Goal: Task Accomplishment & Management: Manage account settings

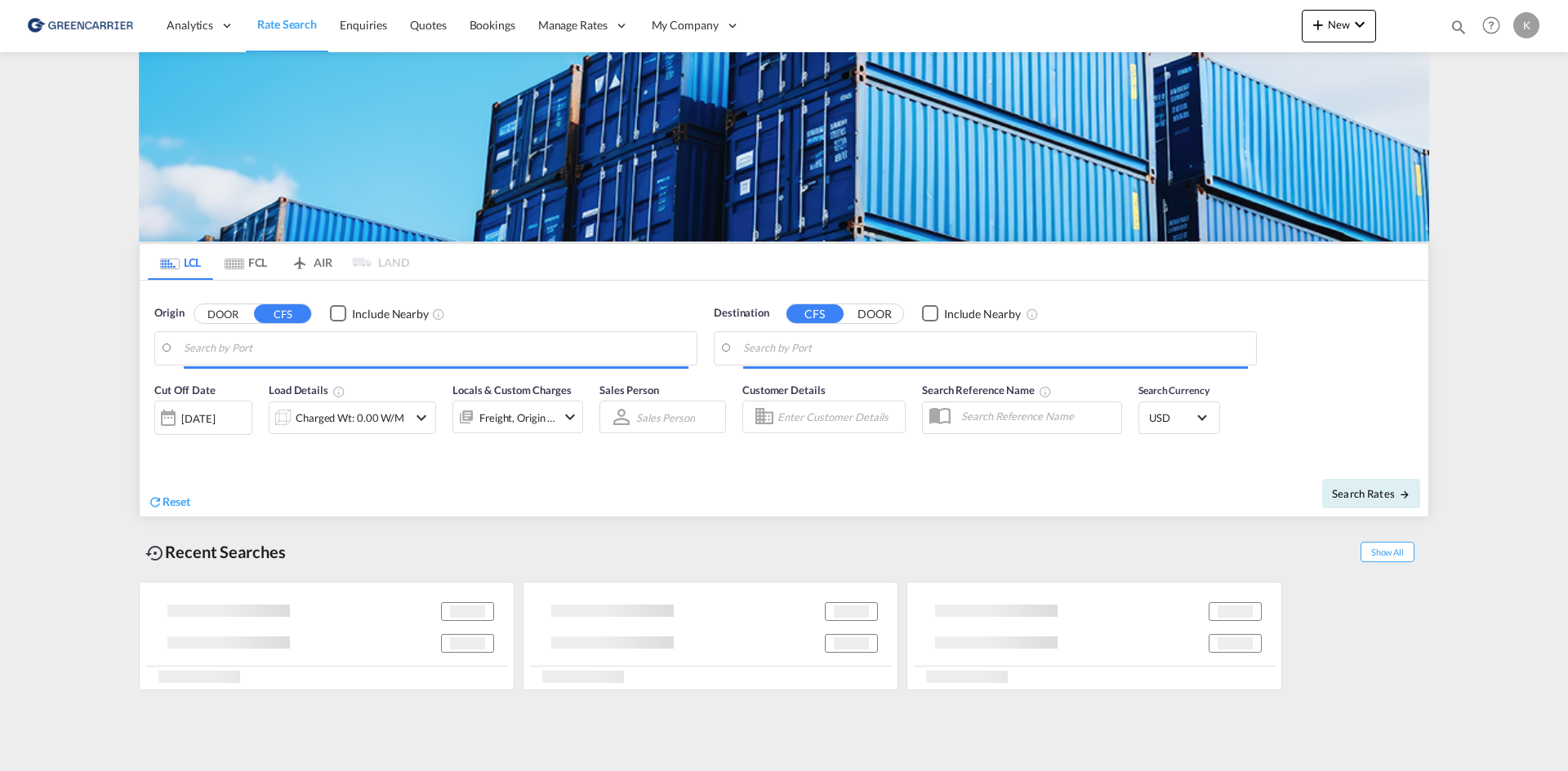
type input "DK-2880, Bagsværd"
type input "Altamira, MXATM"
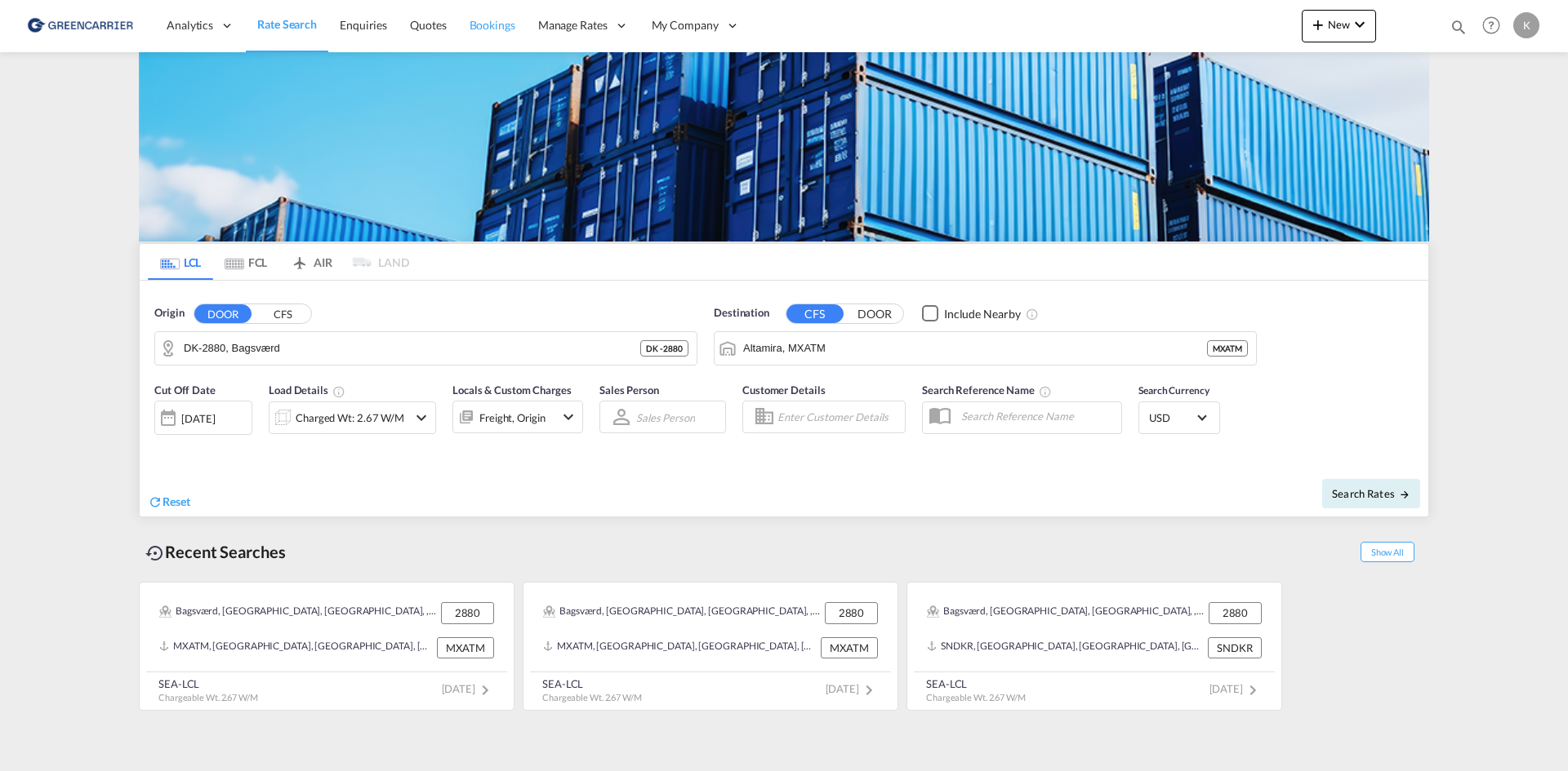
click at [508, 32] on span "Bookings" at bounding box center [492, 25] width 45 height 14
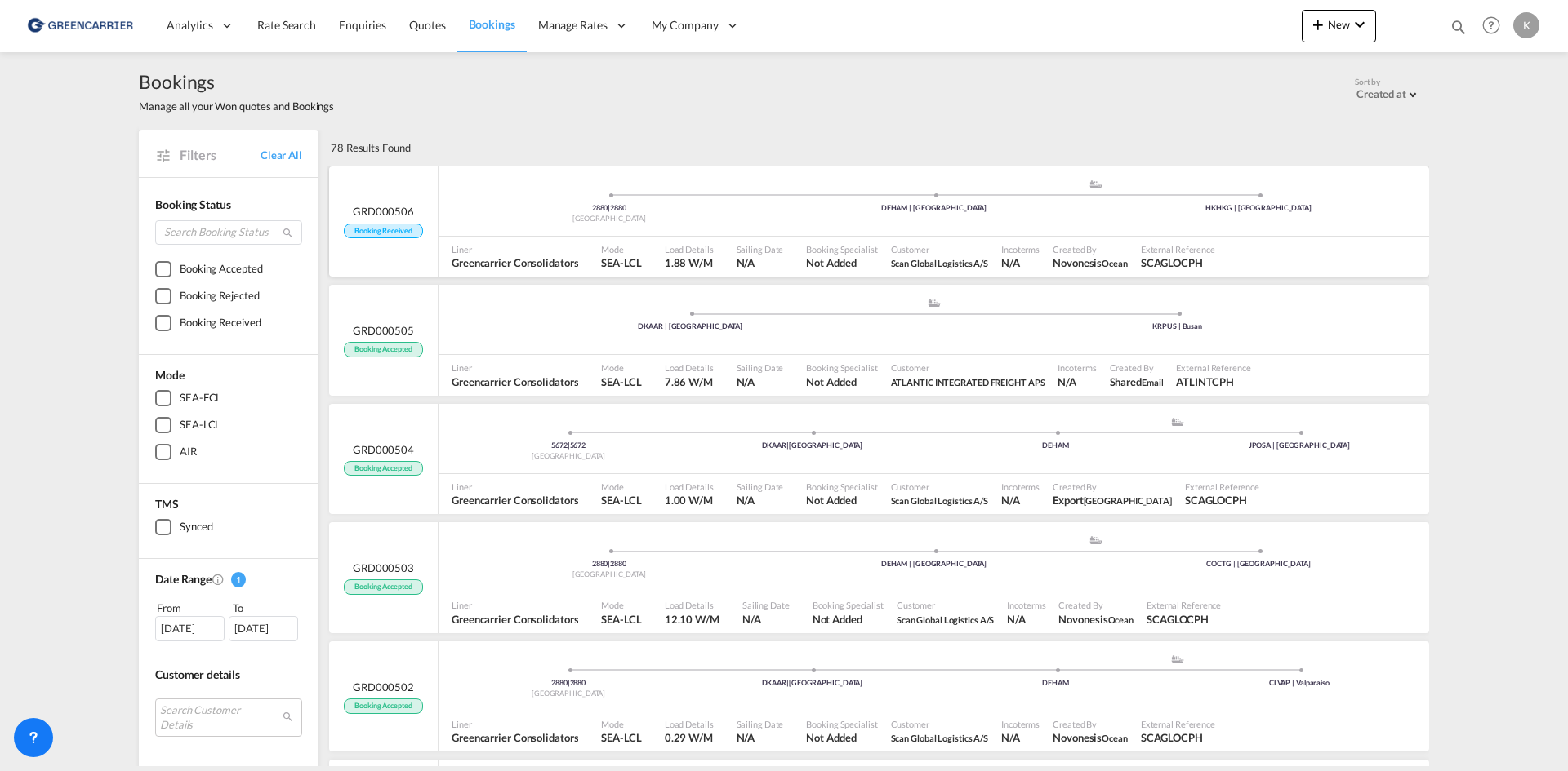
click at [519, 229] on div "2880 | 2880 [GEOGRAPHIC_DATA] .a{fill:#aaa8ad;} .a{fill:#aaa8ad;} DEHAM | [GEOG…" at bounding box center [934, 205] width 991 height 53
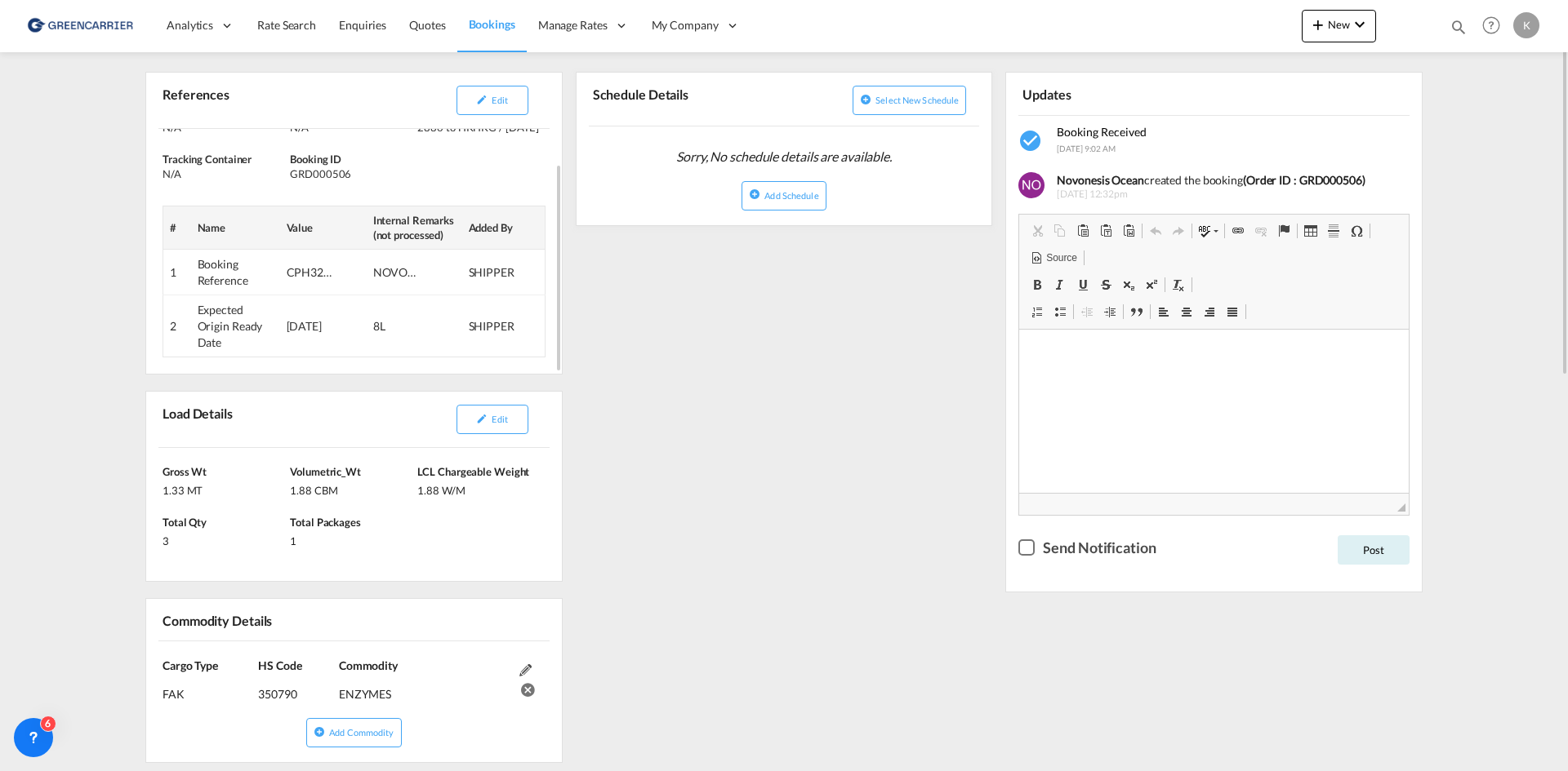
scroll to position [327, 0]
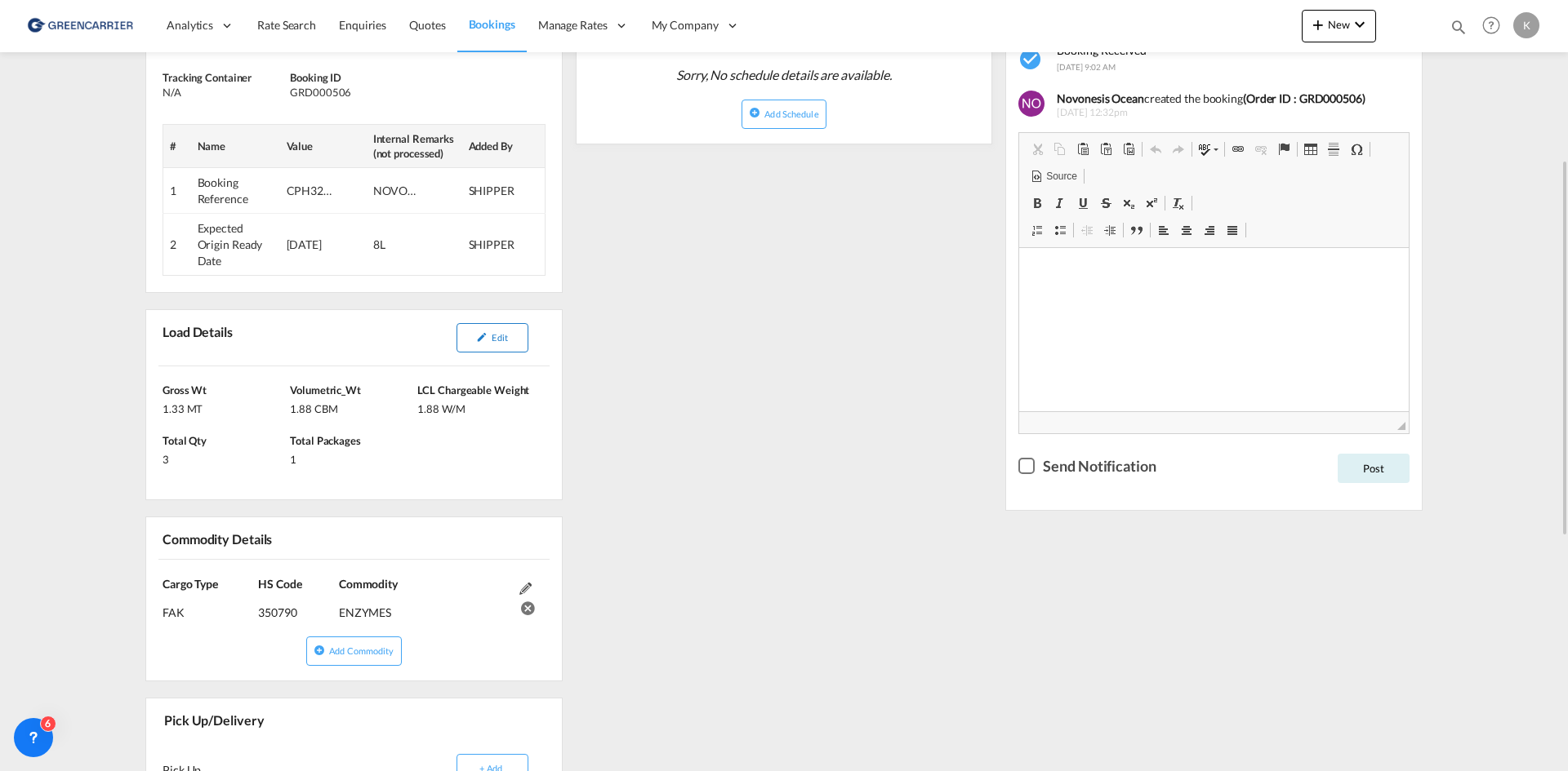
click at [494, 344] on button "Edit" at bounding box center [492, 338] width 72 height 29
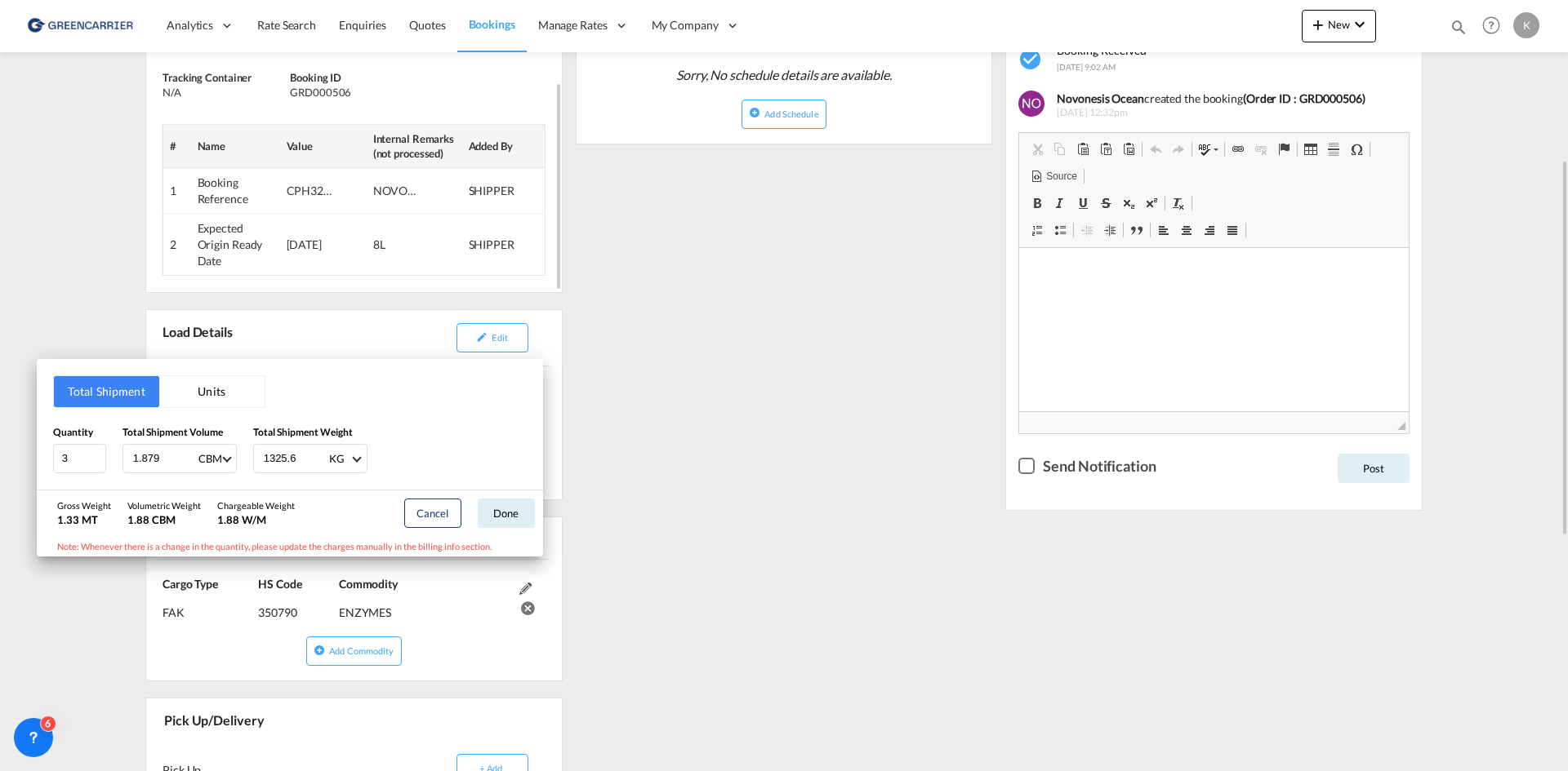
drag, startPoint x: 460, startPoint y: 167, endPoint x: 378, endPoint y: 118, distance: 95.5
click at [460, 167] on div "Total Shipment Units Quantity 3 Total Shipment Volume 1.879 CBM CBM CFT Total S…" at bounding box center [784, 386] width 1568 height 771
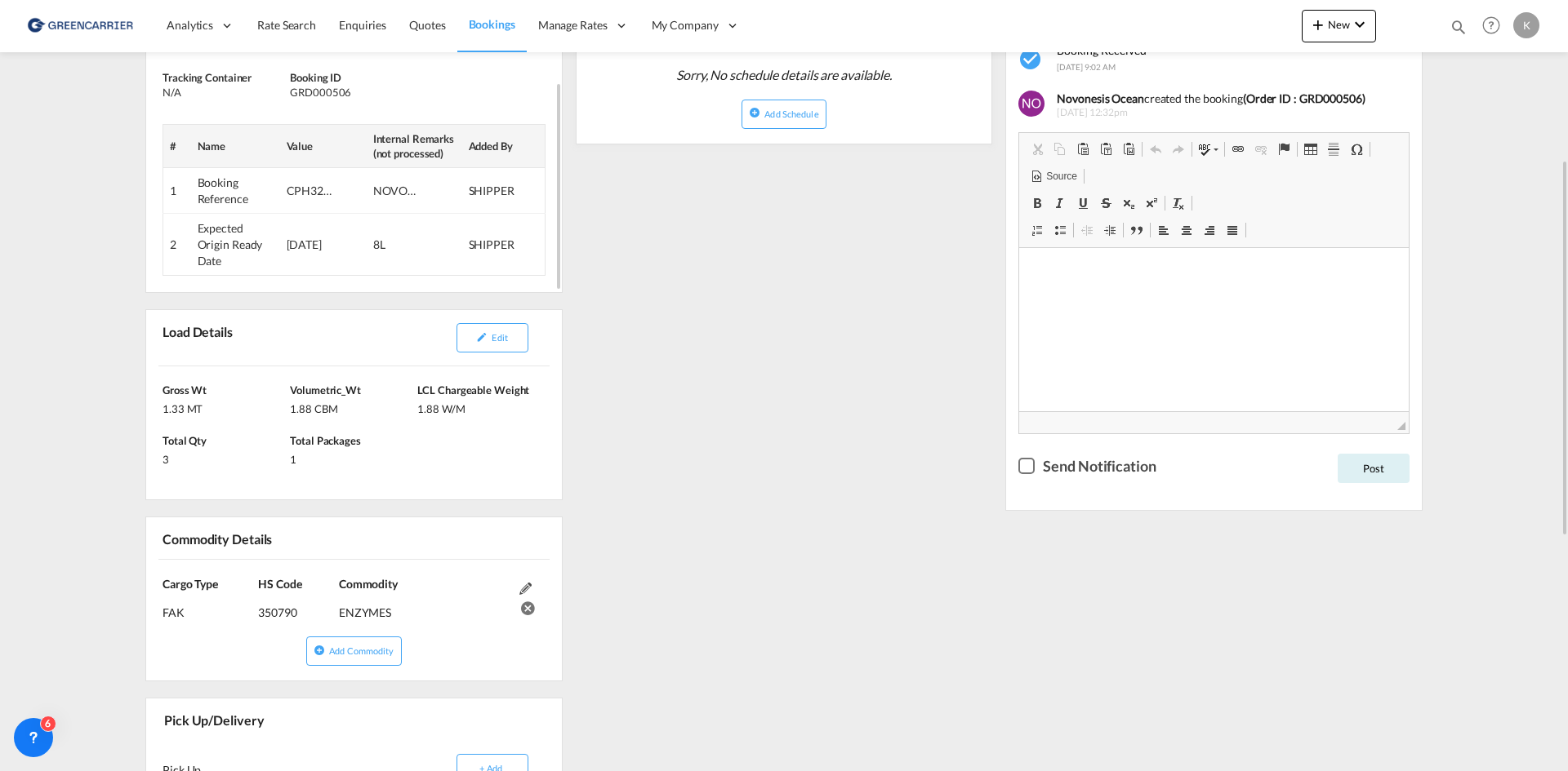
click at [324, 92] on div "GRD000506" at bounding box center [352, 92] width 124 height 14
copy div "GRD000506"
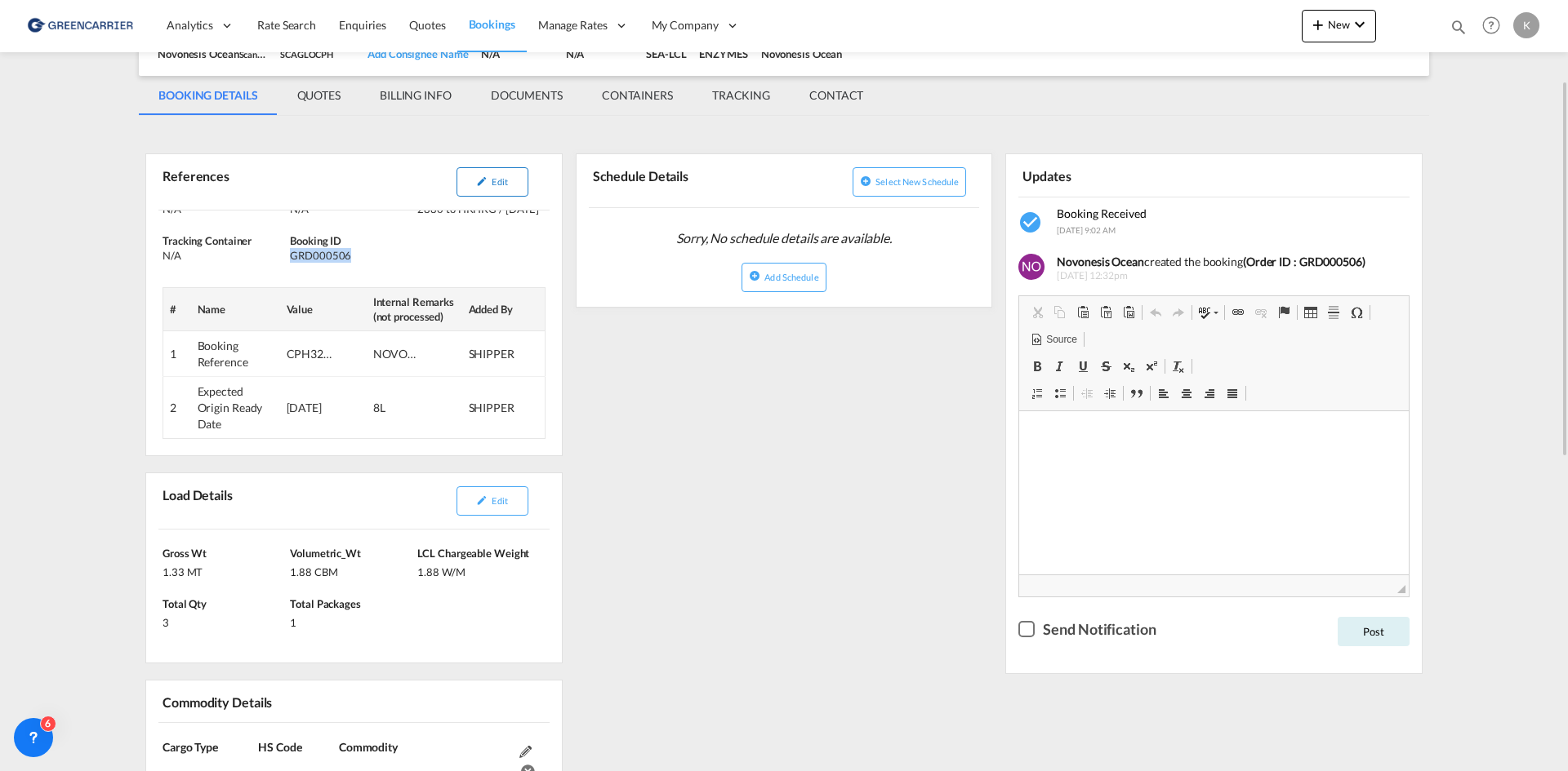
click at [491, 188] on button "Edit" at bounding box center [492, 182] width 72 height 29
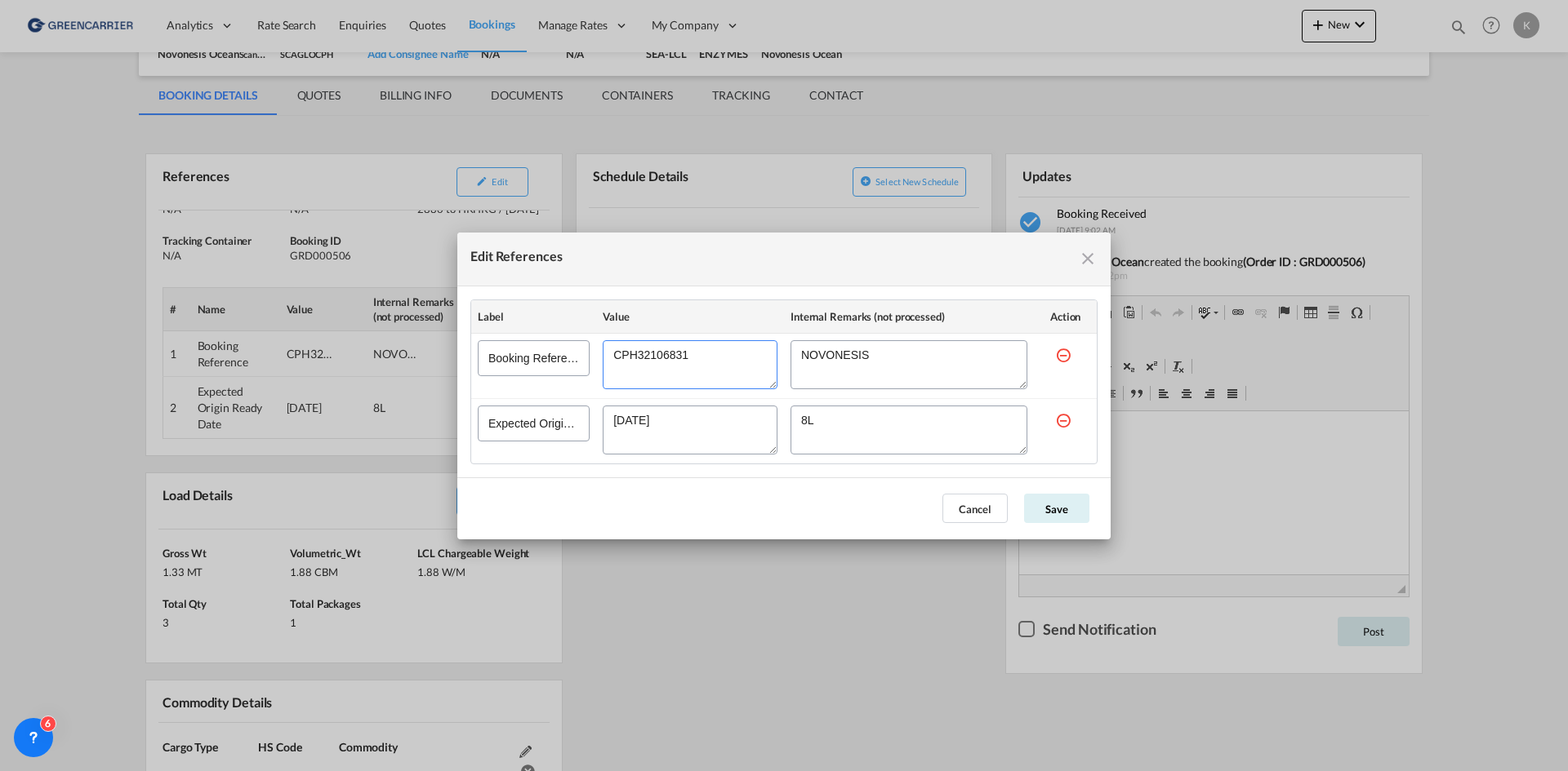
click at [663, 358] on textarea "Edit References" at bounding box center [689, 364] width 175 height 49
click at [962, 524] on md-dialog-actions "Cancel Save" at bounding box center [784, 508] width 653 height 62
click at [966, 504] on button "Cancel" at bounding box center [975, 508] width 66 height 29
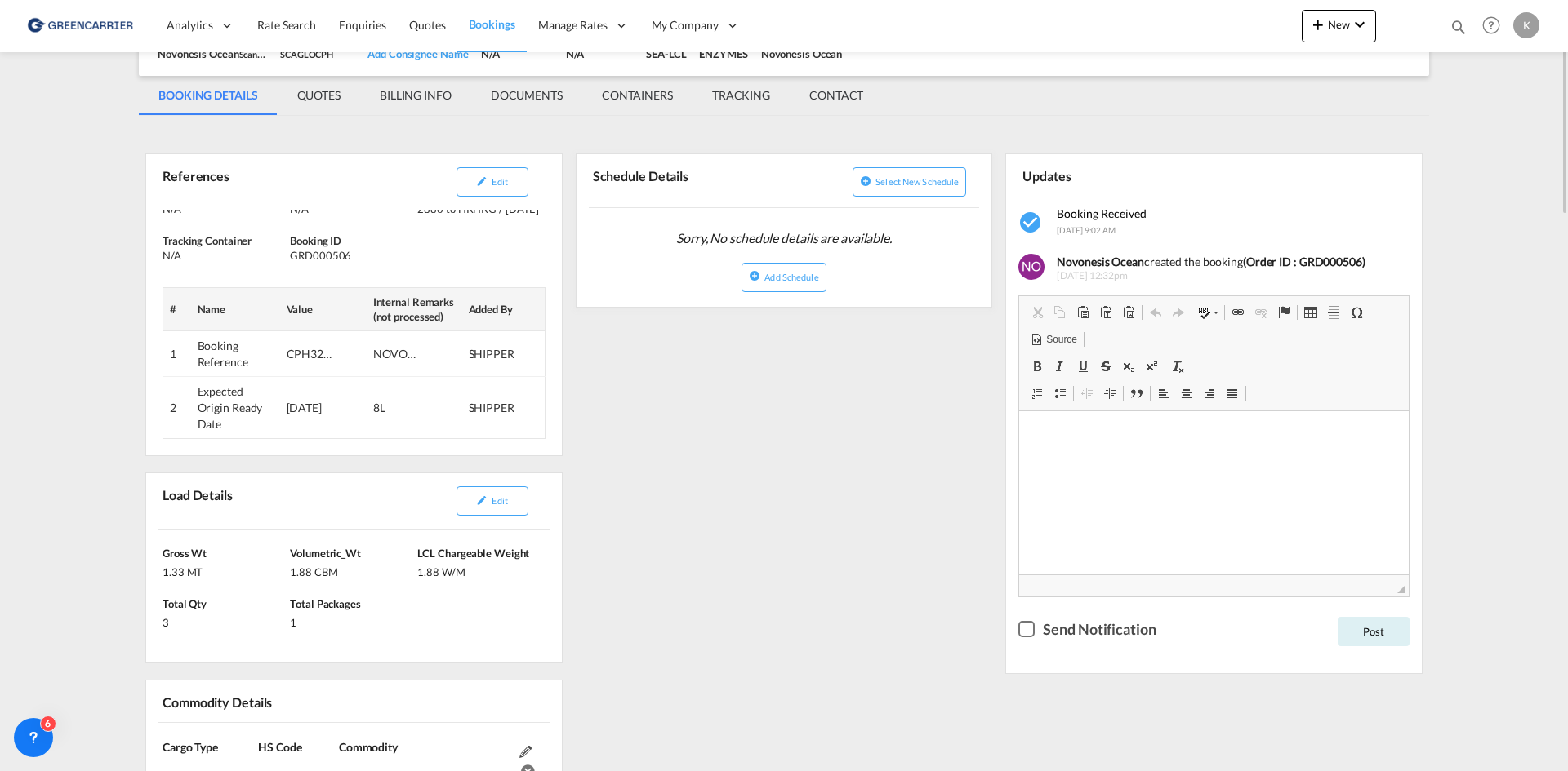
scroll to position [0, 0]
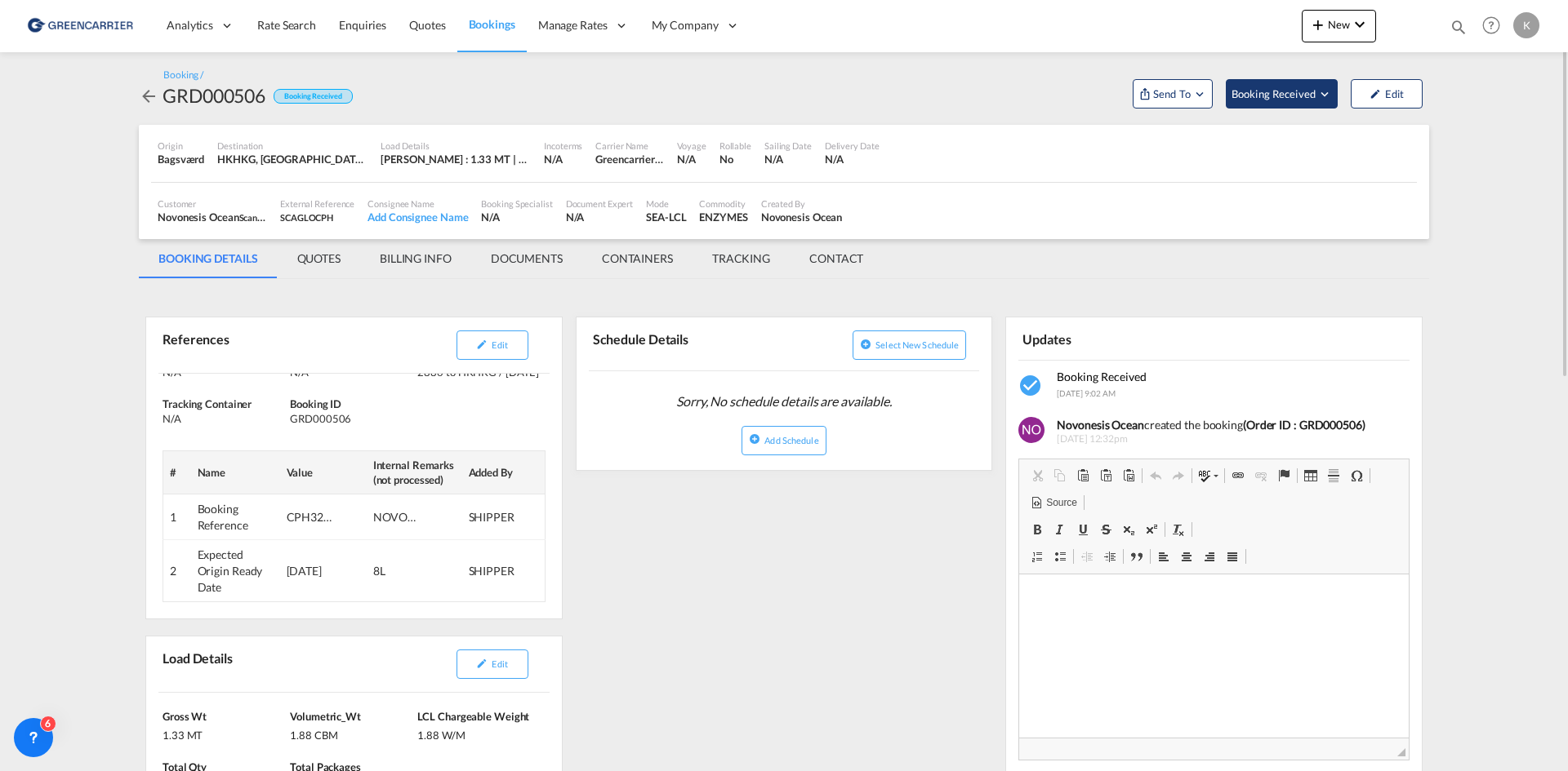
click at [1300, 102] on button "Booking Received" at bounding box center [1282, 94] width 112 height 29
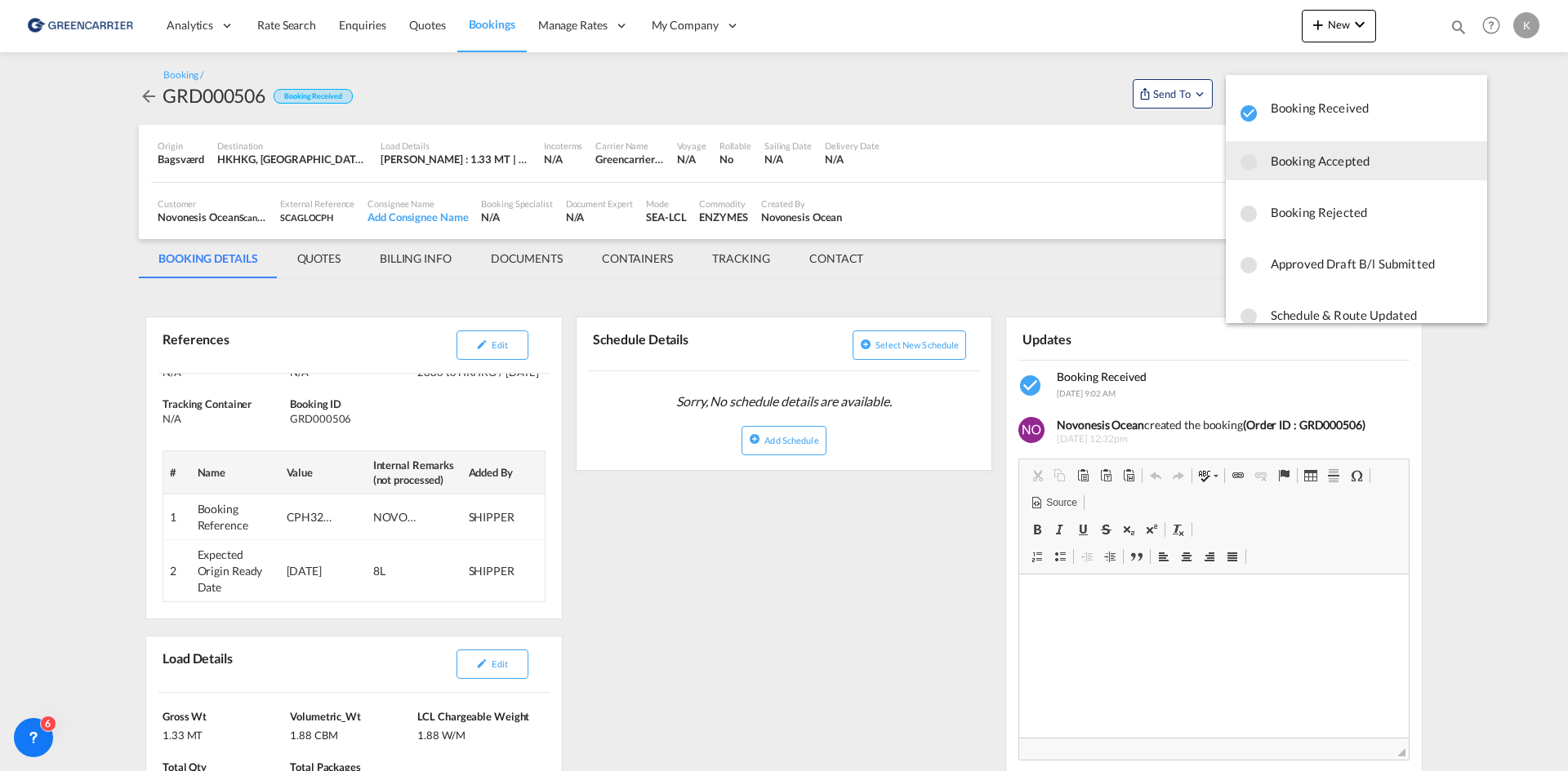
click at [1301, 158] on span "Booking Accepted" at bounding box center [1372, 160] width 203 height 29
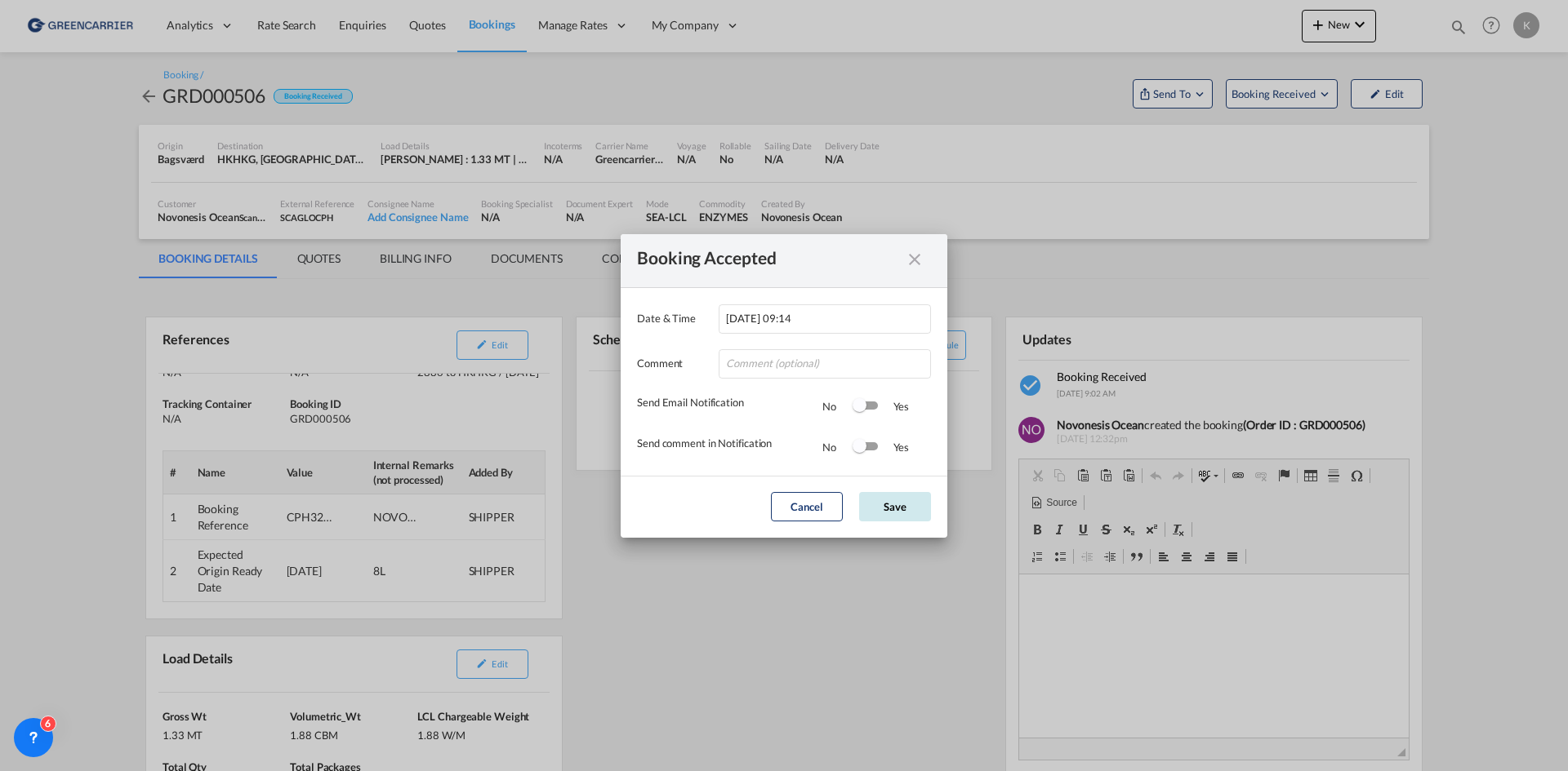
click at [910, 501] on button "Save" at bounding box center [895, 506] width 72 height 29
